Goal: Find contact information: Find contact information

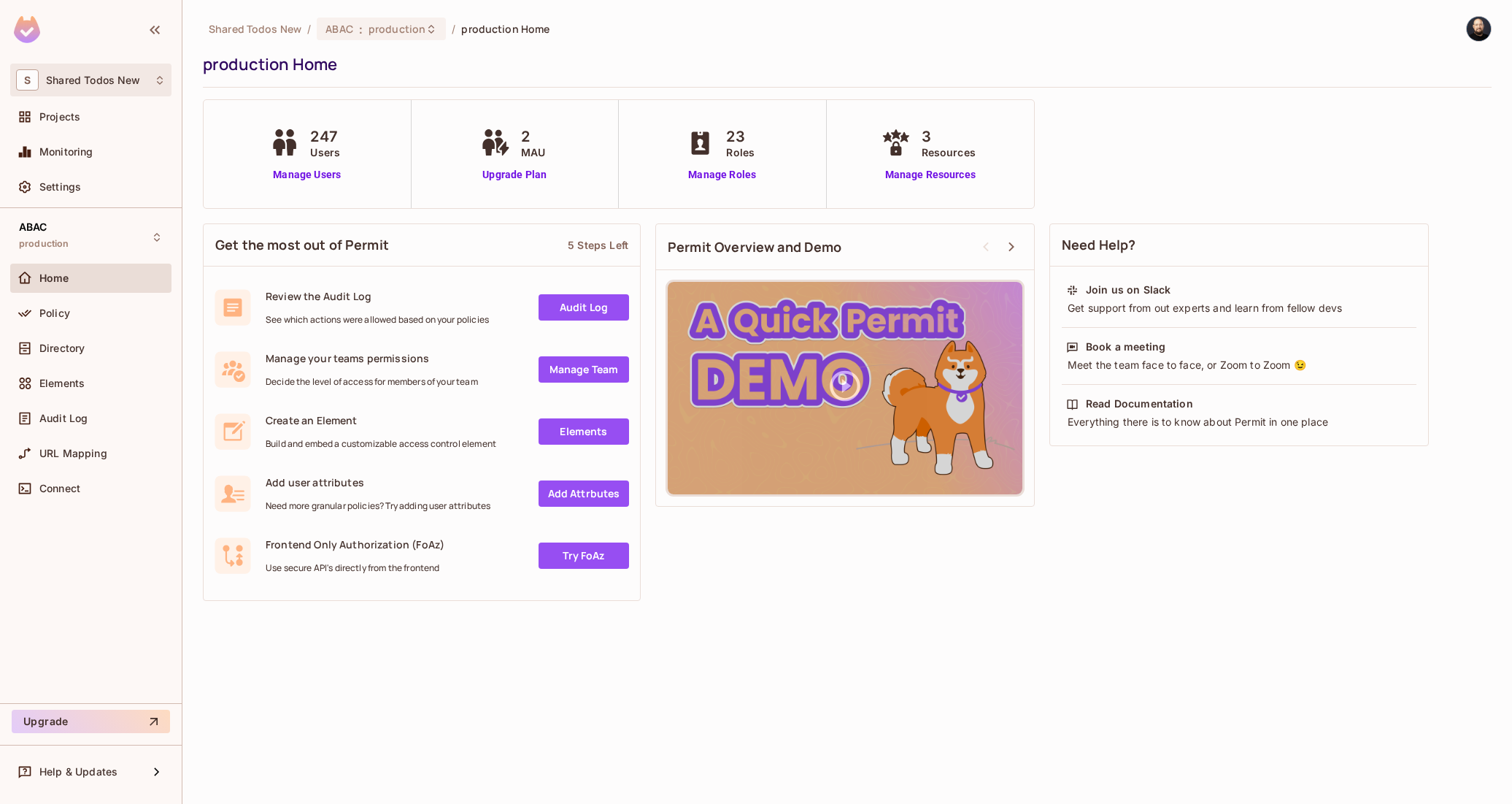
click at [81, 88] on div "S Shared Todos New" at bounding box center [91, 80] width 150 height 21
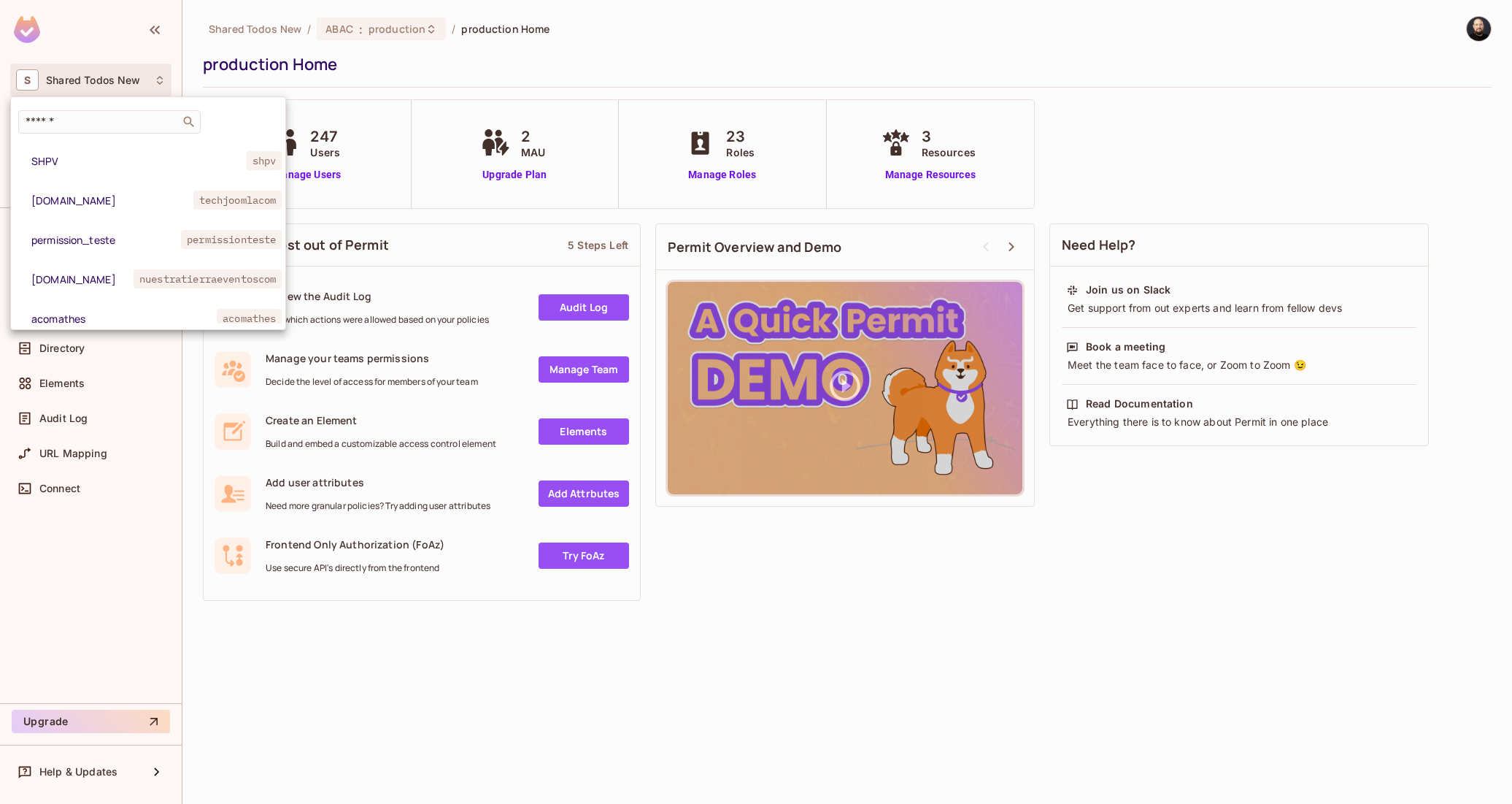
click at [85, 109] on div "​ SHPV shpv techjoomla.com techjoomlacom permission_teste permissionteste nuest…" at bounding box center [148, 213] width 276 height 233
click at [77, 125] on input "text" at bounding box center [99, 122] width 153 height 15
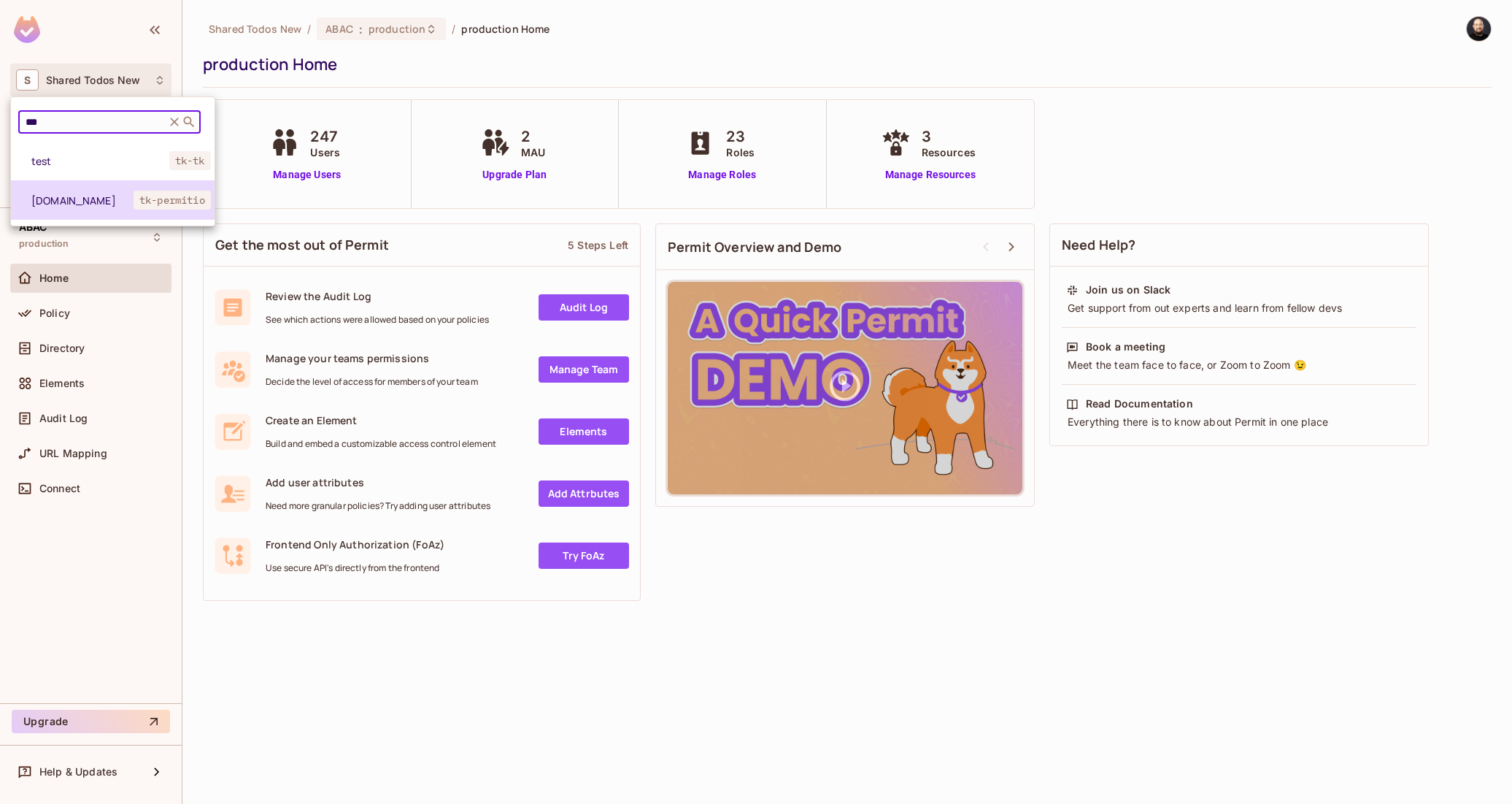
type input "***"
click at [56, 185] on li "tk-permit.io tk-permitio" at bounding box center [113, 200] width 204 height 40
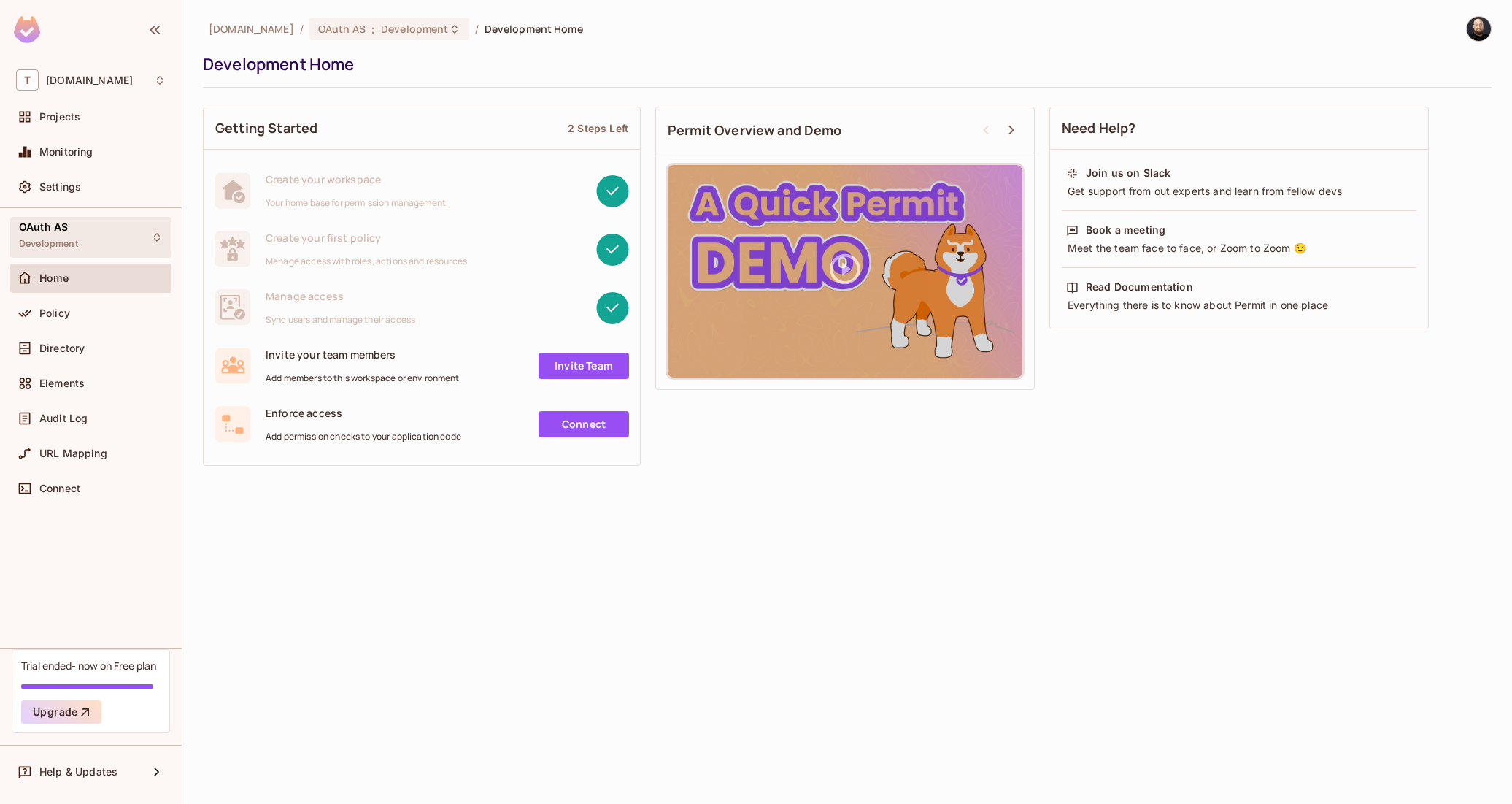
click at [71, 219] on div "OAuth AS Development" at bounding box center [91, 237] width 161 height 40
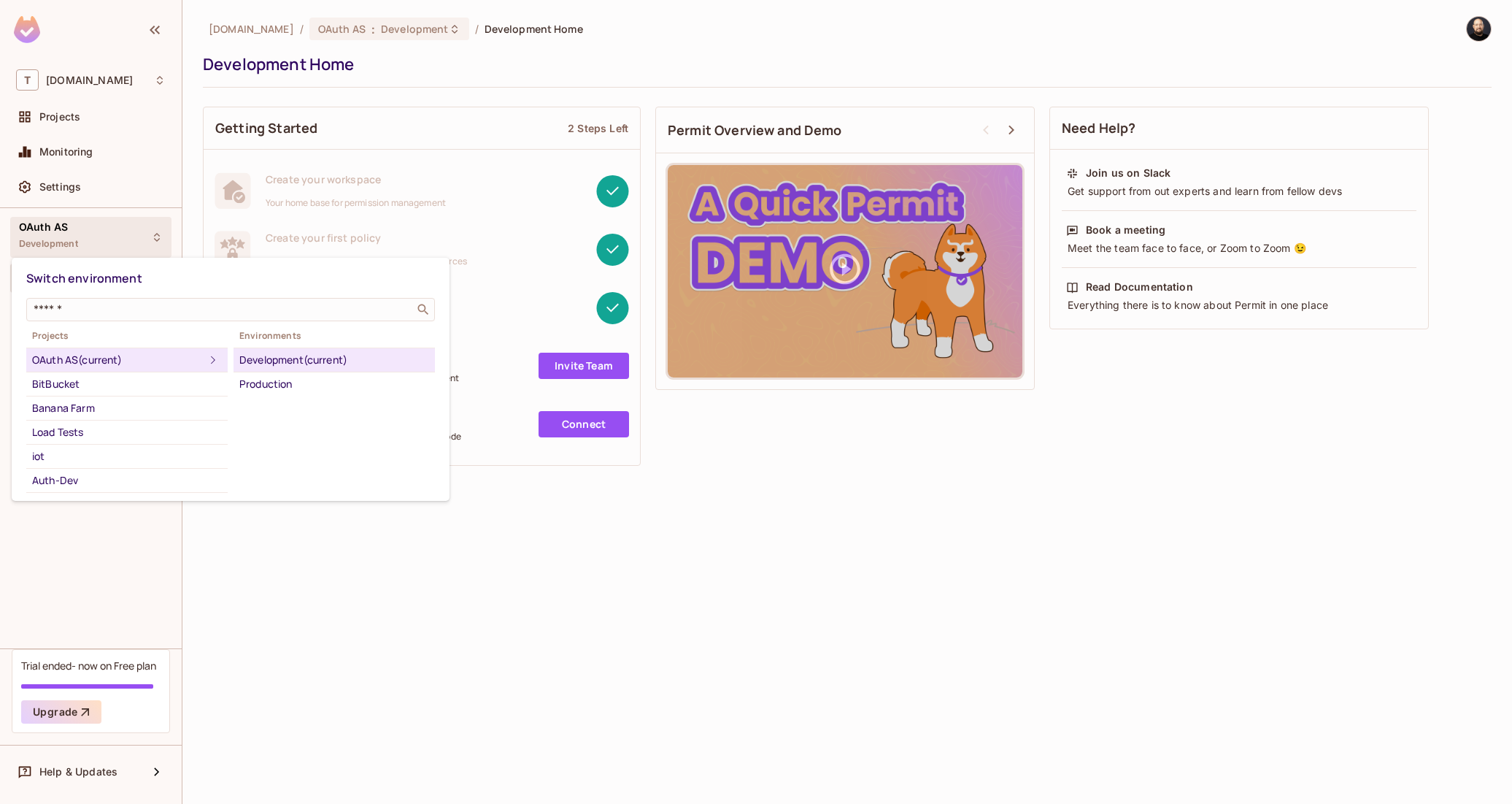
click at [91, 113] on div at bounding box center [756, 402] width 1512 height 804
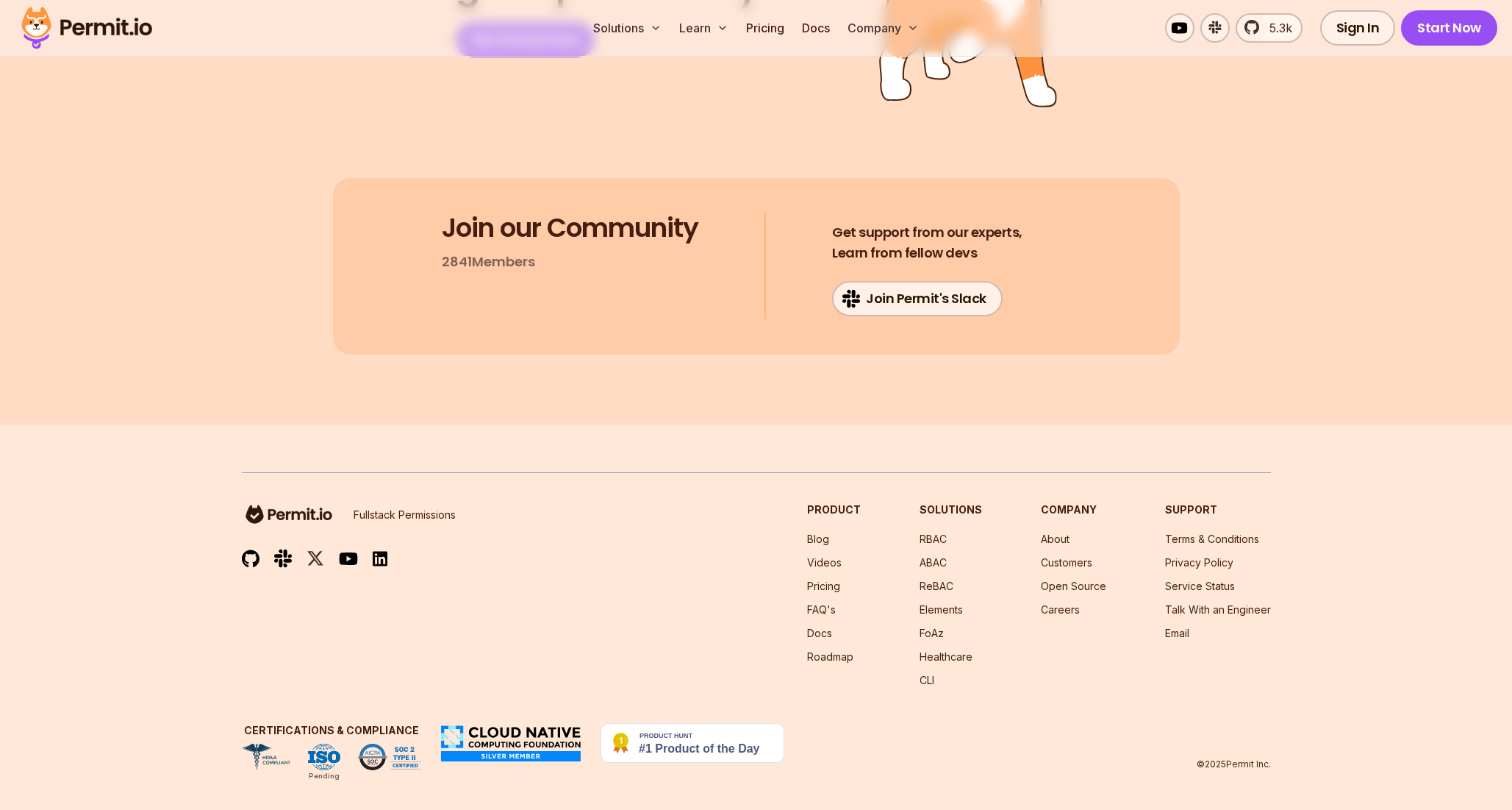
scroll to position [7739, 0]
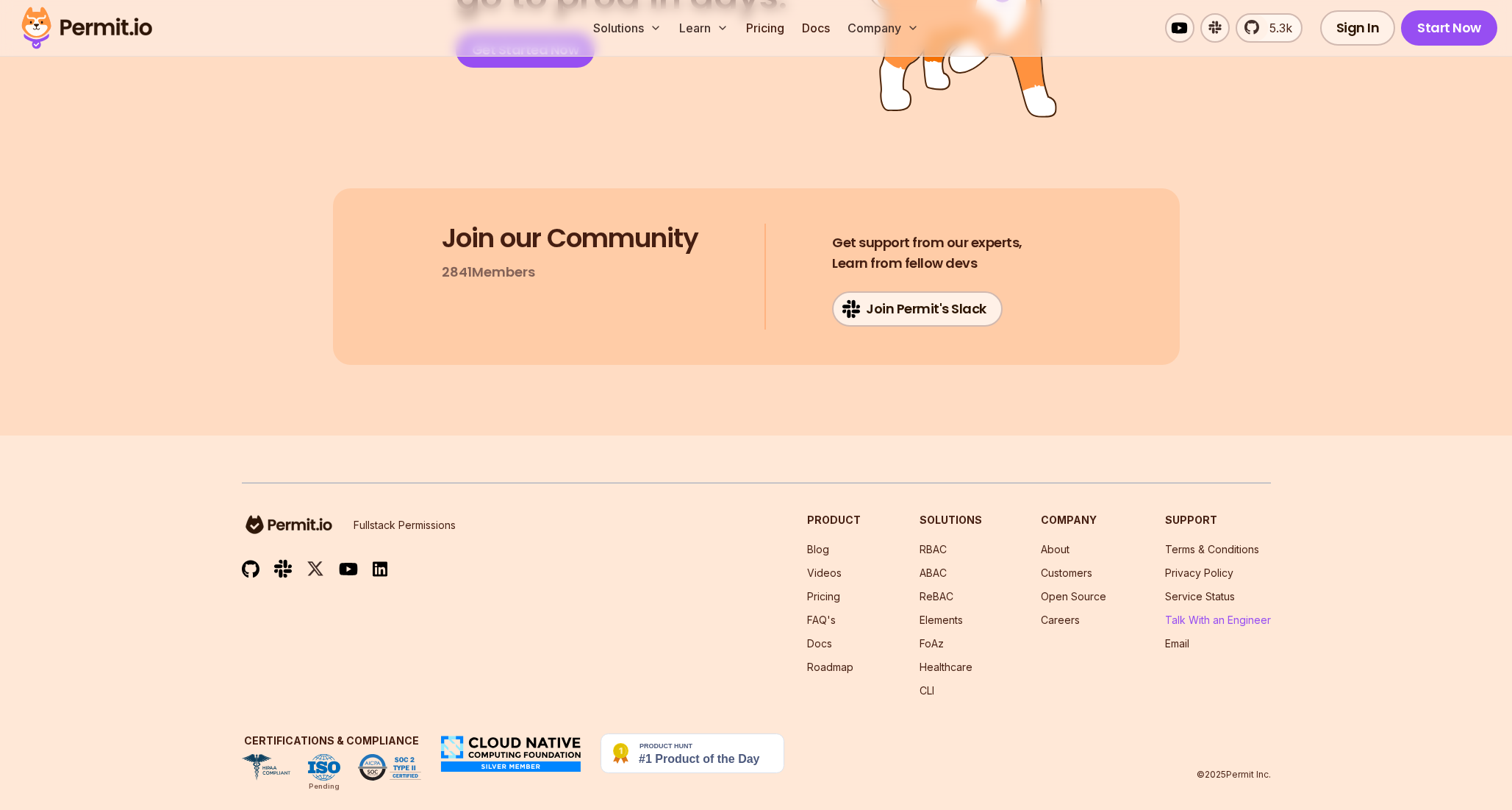
click at [1198, 613] on link "Talk With an Engineer" at bounding box center [1217, 619] width 106 height 13
